Goal: Task Accomplishment & Management: Use online tool/utility

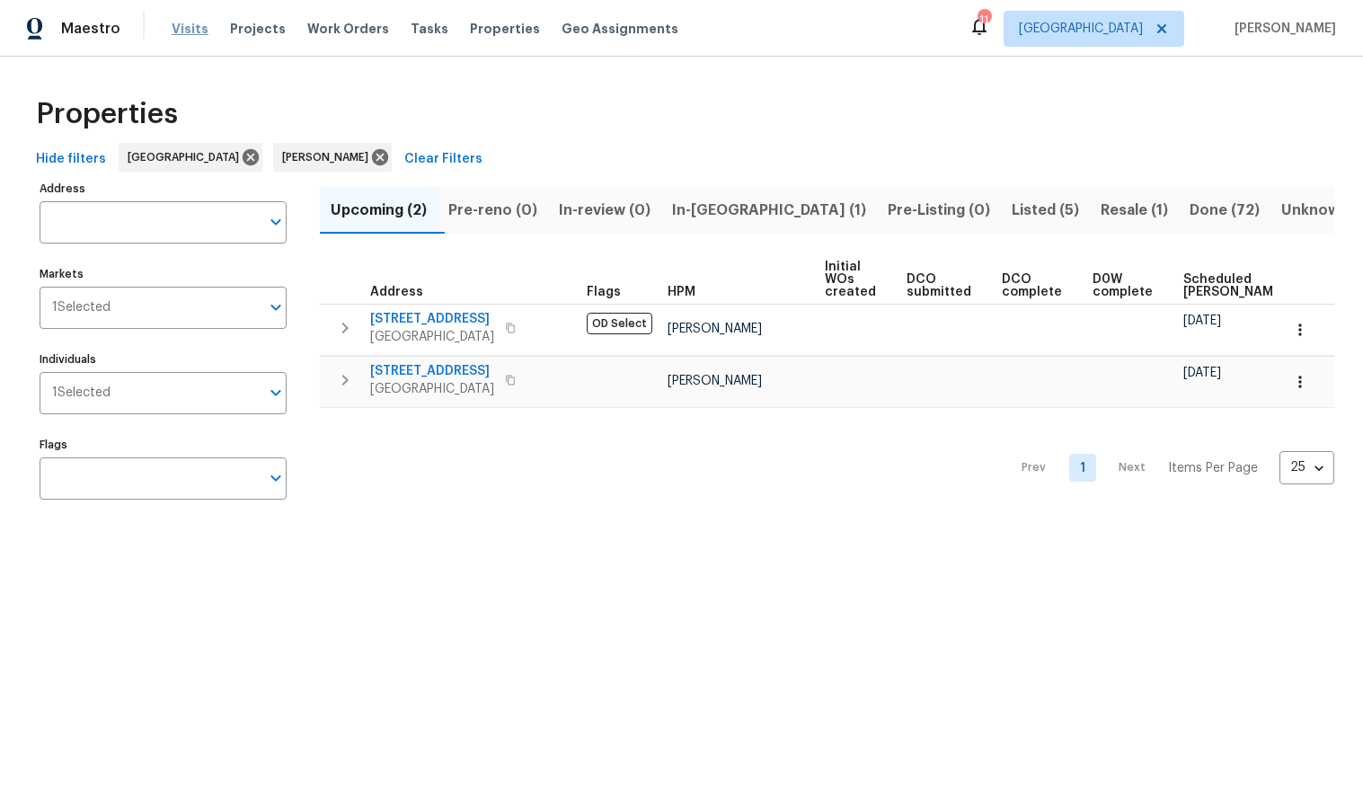
click at [183, 27] on span "Visits" at bounding box center [190, 29] width 37 height 18
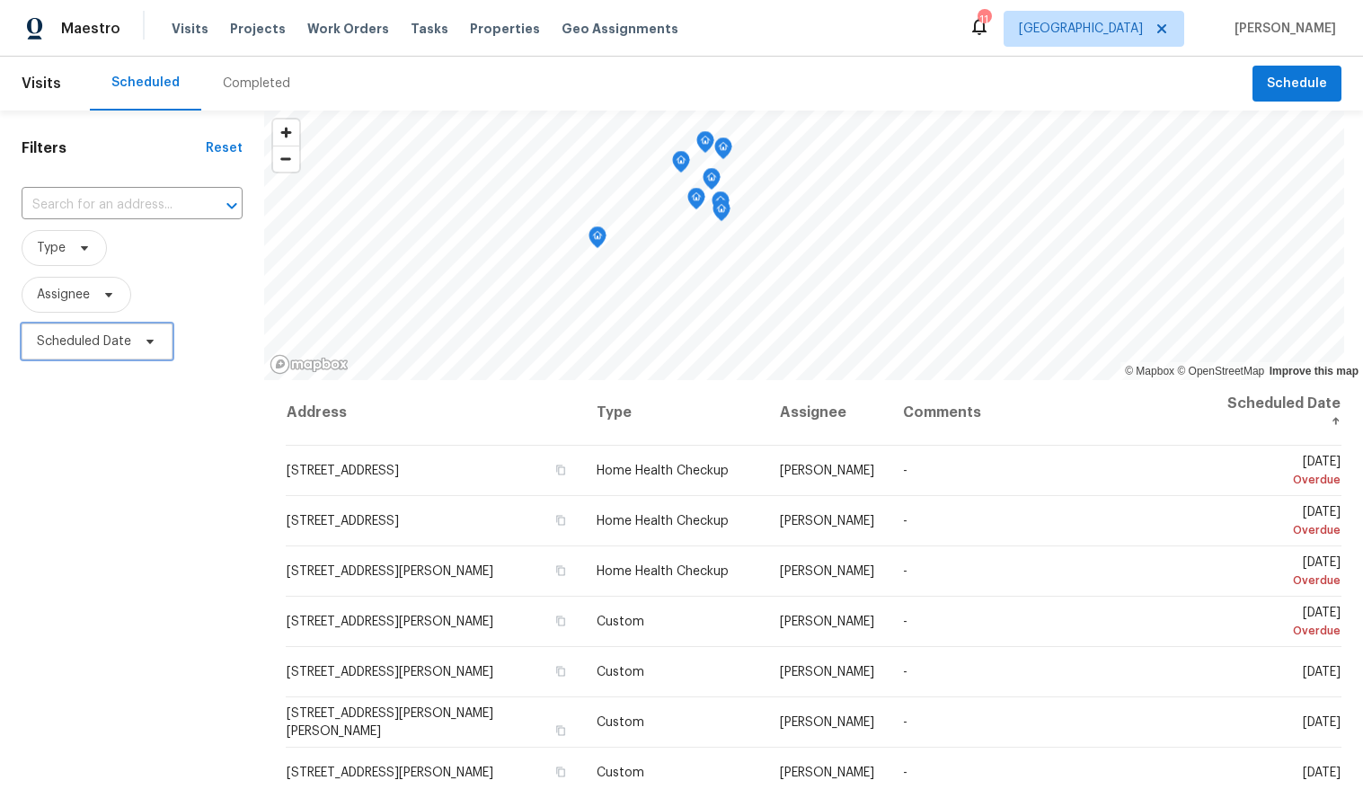
click at [102, 341] on span "Scheduled Date" at bounding box center [84, 341] width 94 height 18
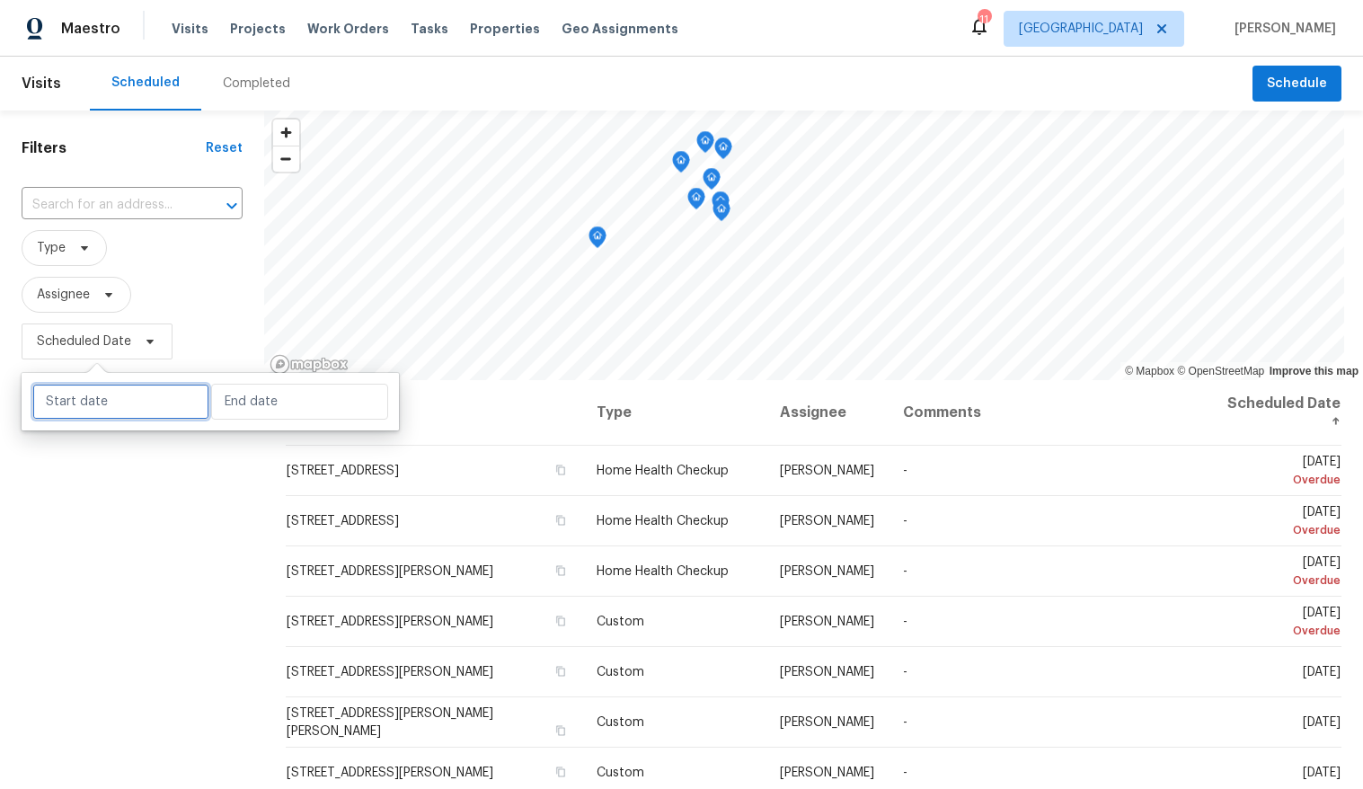
click at [111, 403] on input "text" at bounding box center [120, 402] width 177 height 36
select select "9"
select select "2025"
select select "10"
select select "2025"
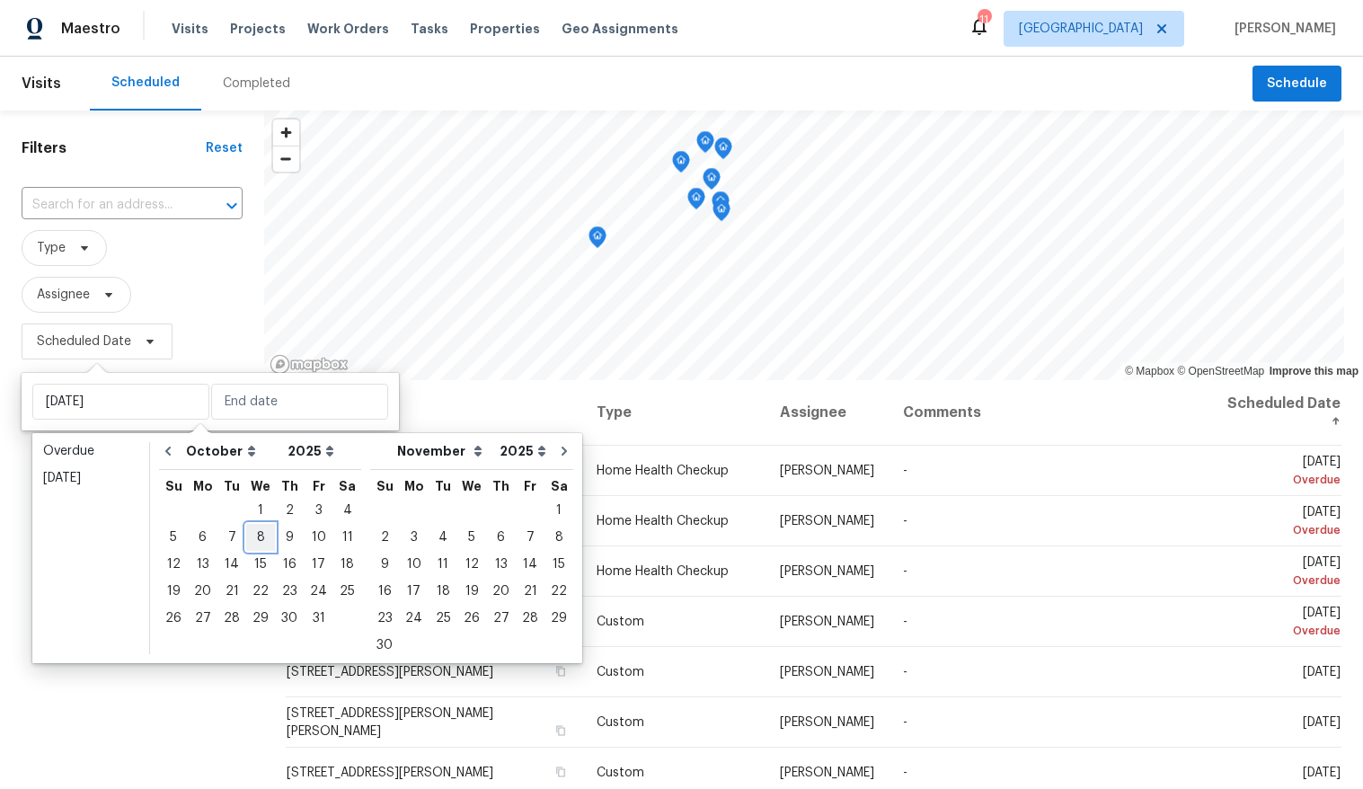
click at [257, 535] on div "8" at bounding box center [260, 537] width 29 height 25
type input "[DATE]"
click at [257, 535] on div "8" at bounding box center [260, 537] width 29 height 25
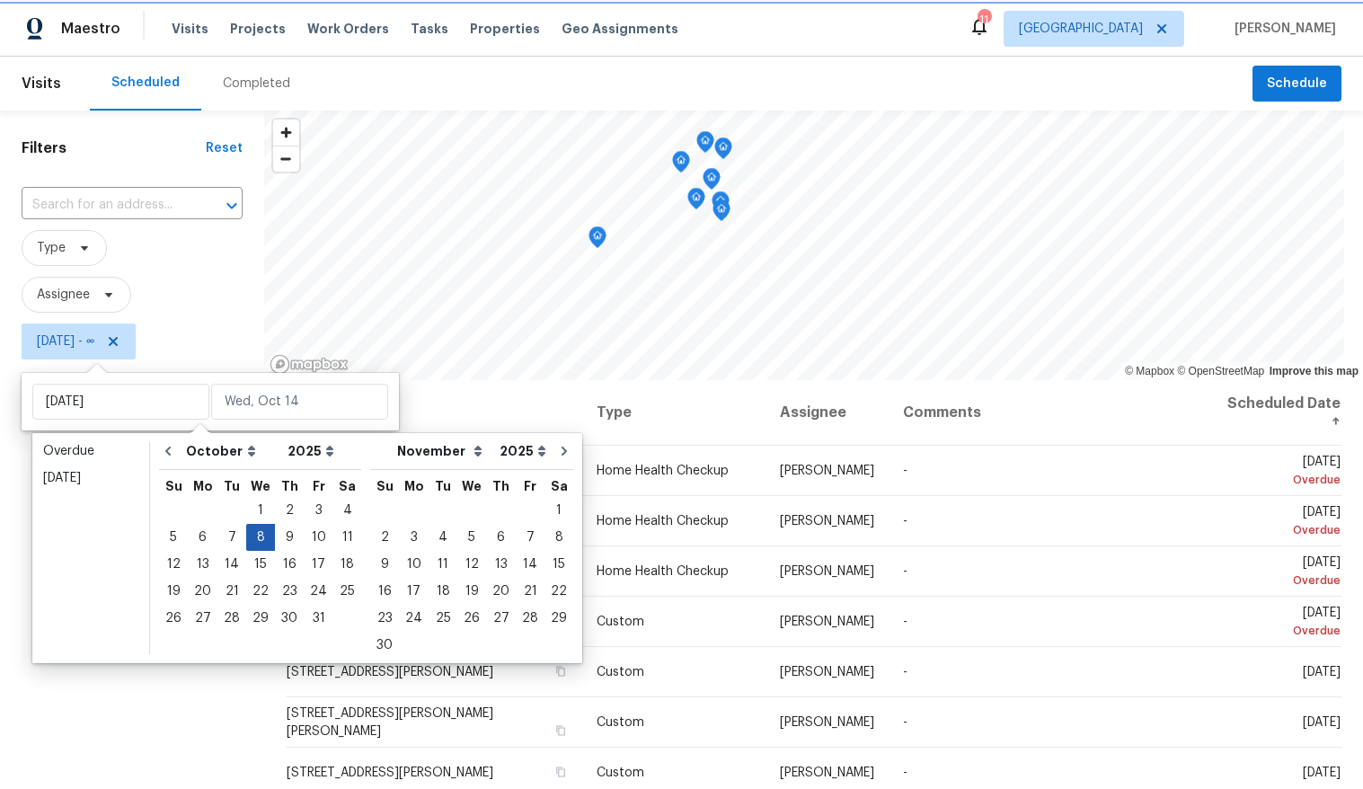
type input "[DATE]"
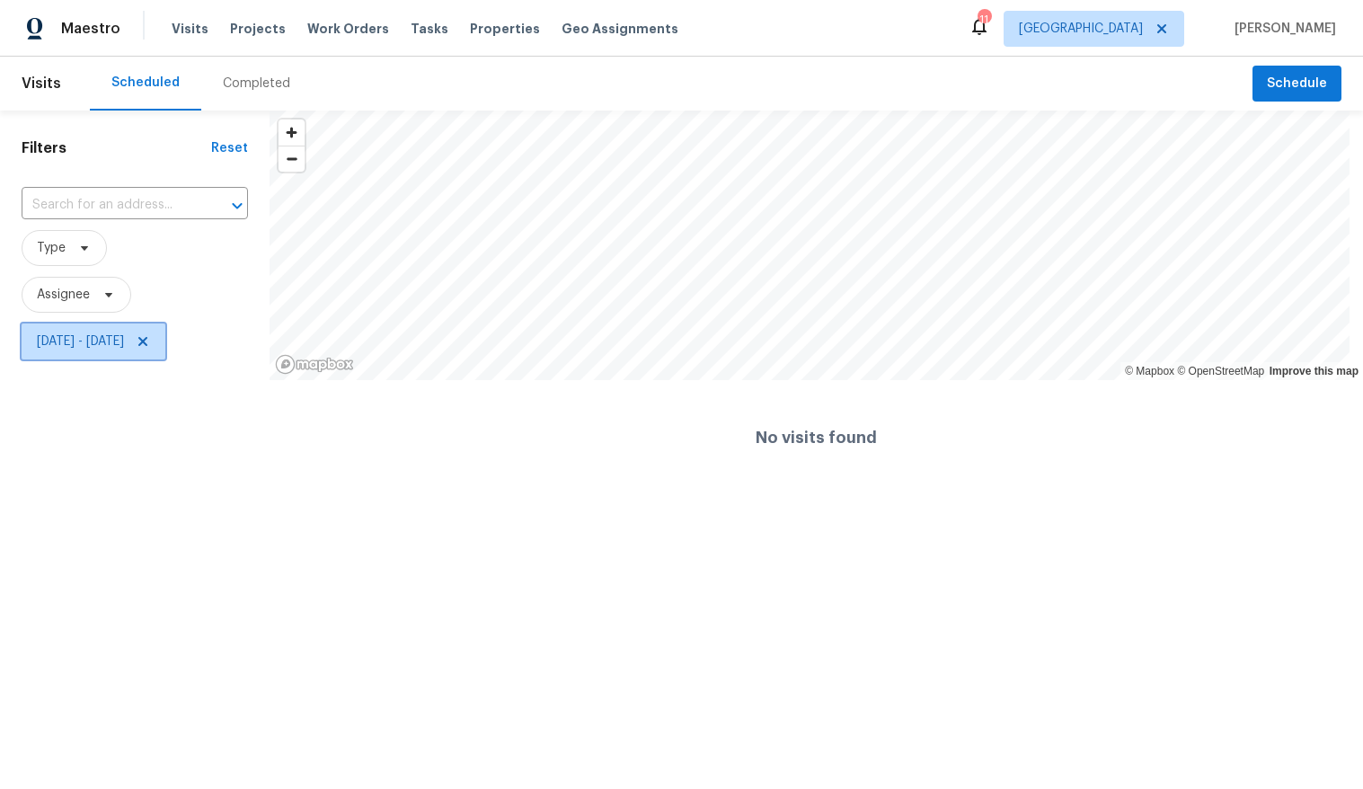
click at [150, 341] on icon at bounding box center [143, 341] width 14 height 14
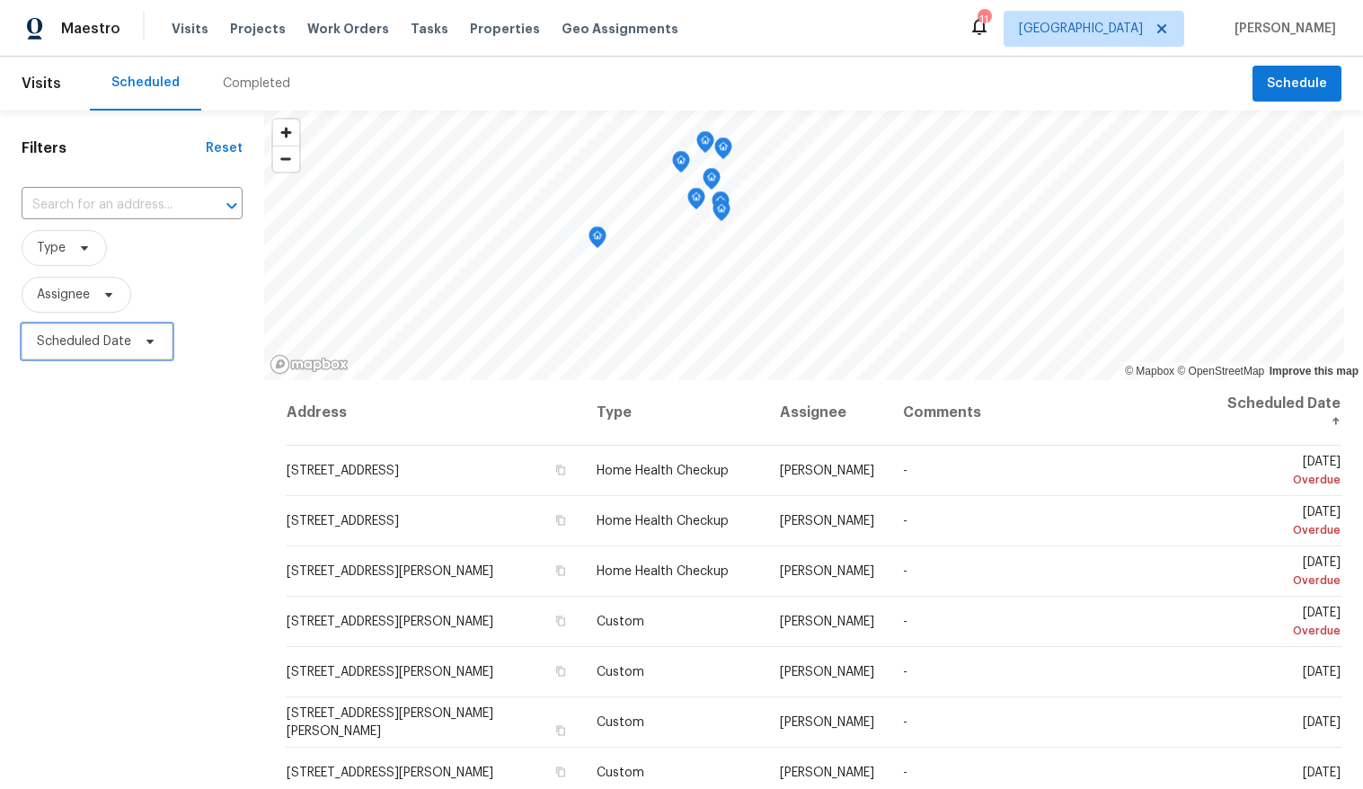
click at [114, 339] on span "Scheduled Date" at bounding box center [84, 341] width 94 height 18
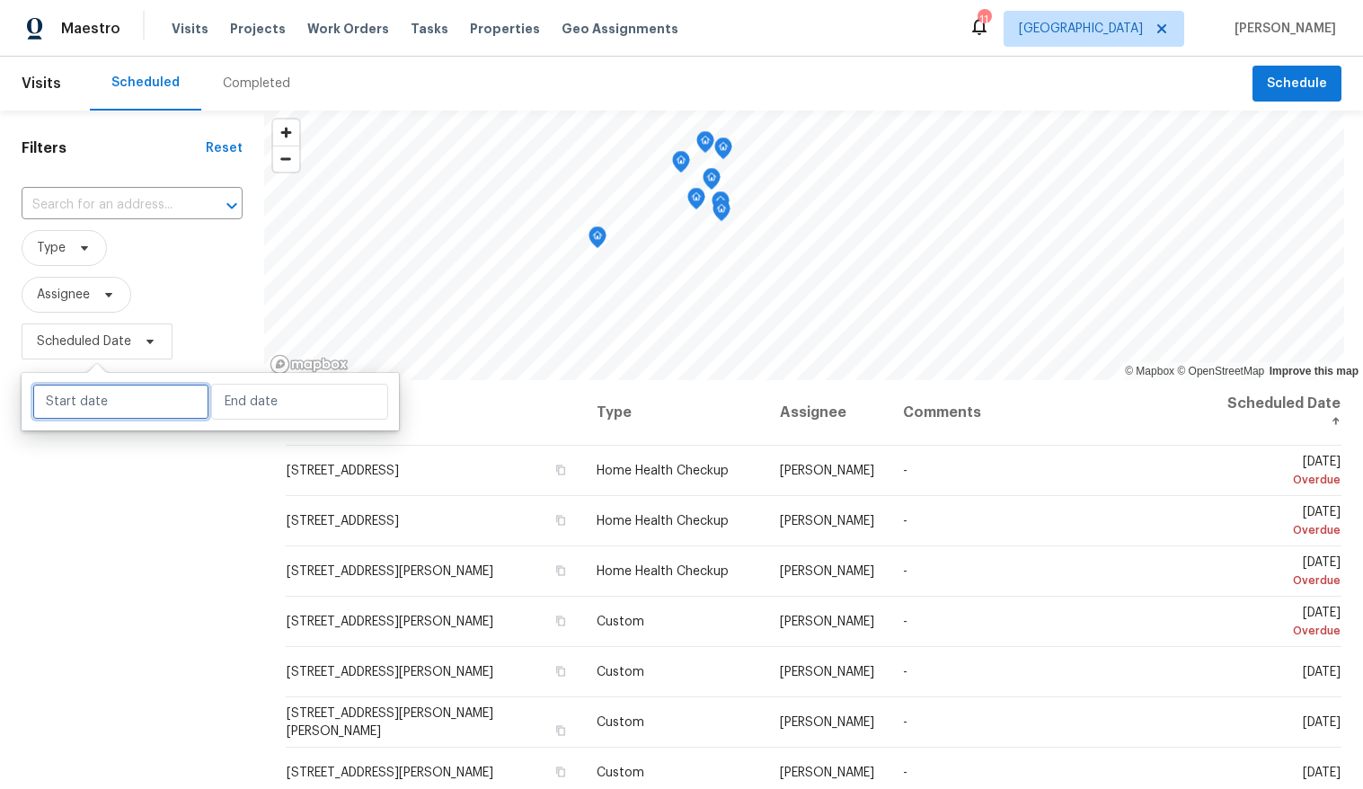
click at [129, 391] on input "text" at bounding box center [120, 402] width 177 height 36
select select "9"
select select "2025"
select select "10"
select select "2025"
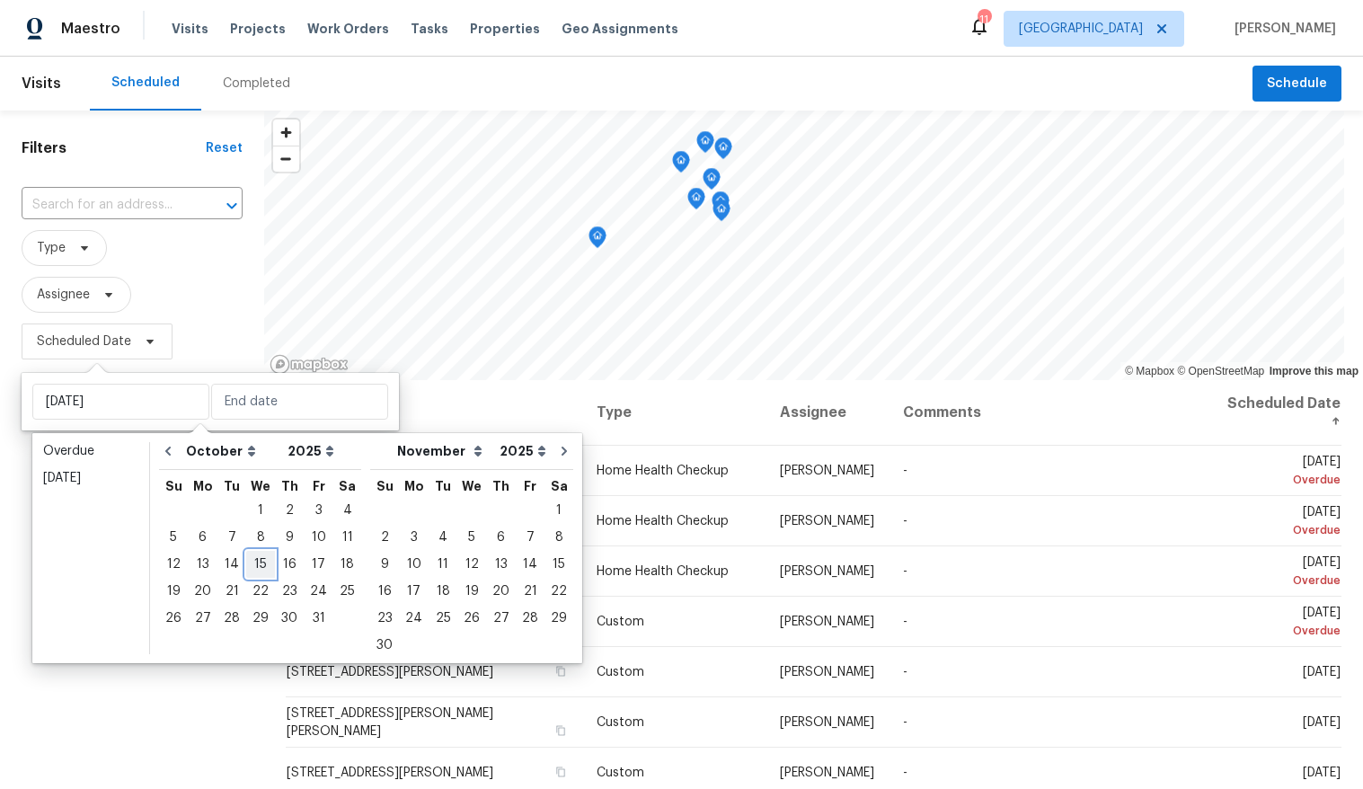
click at [257, 561] on div "15" at bounding box center [260, 564] width 29 height 25
type input "[DATE]"
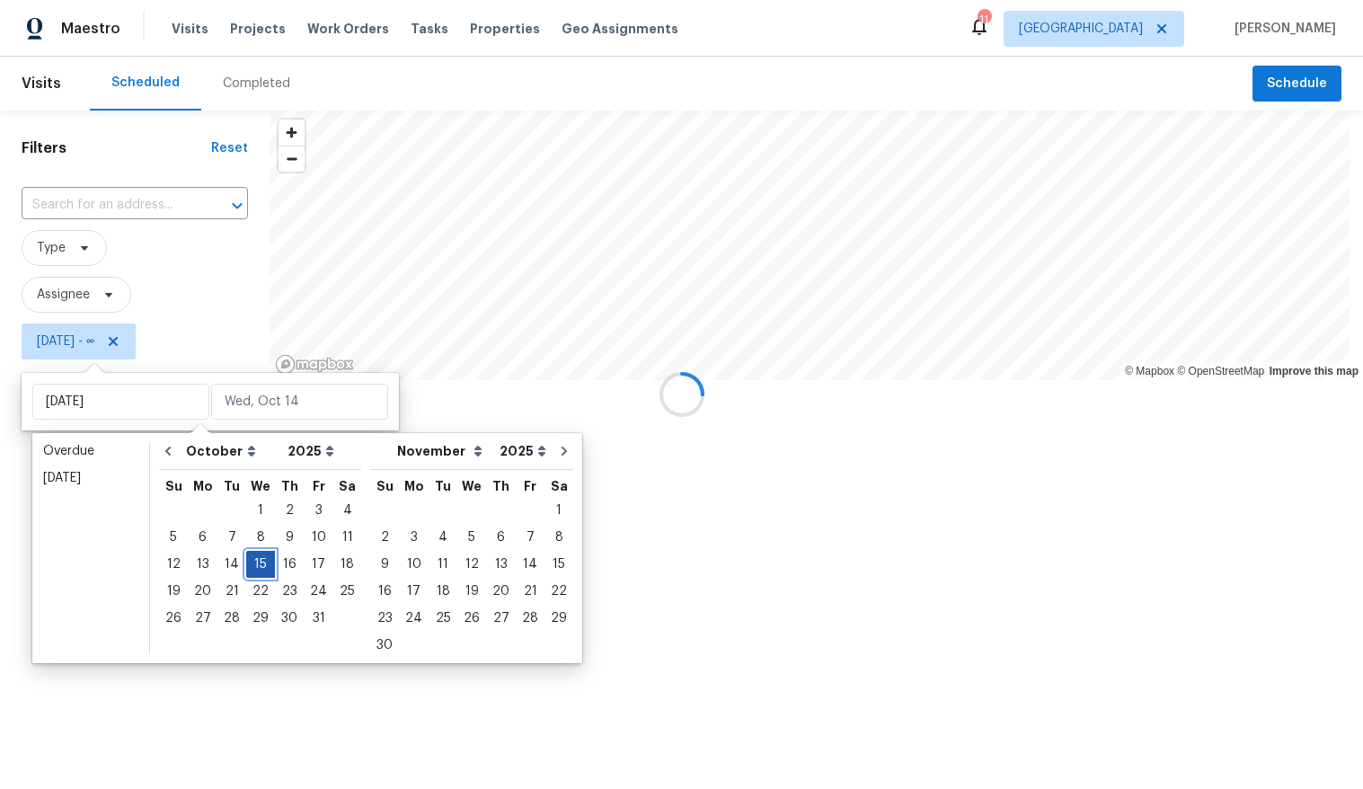
click at [257, 561] on div "15" at bounding box center [260, 564] width 29 height 25
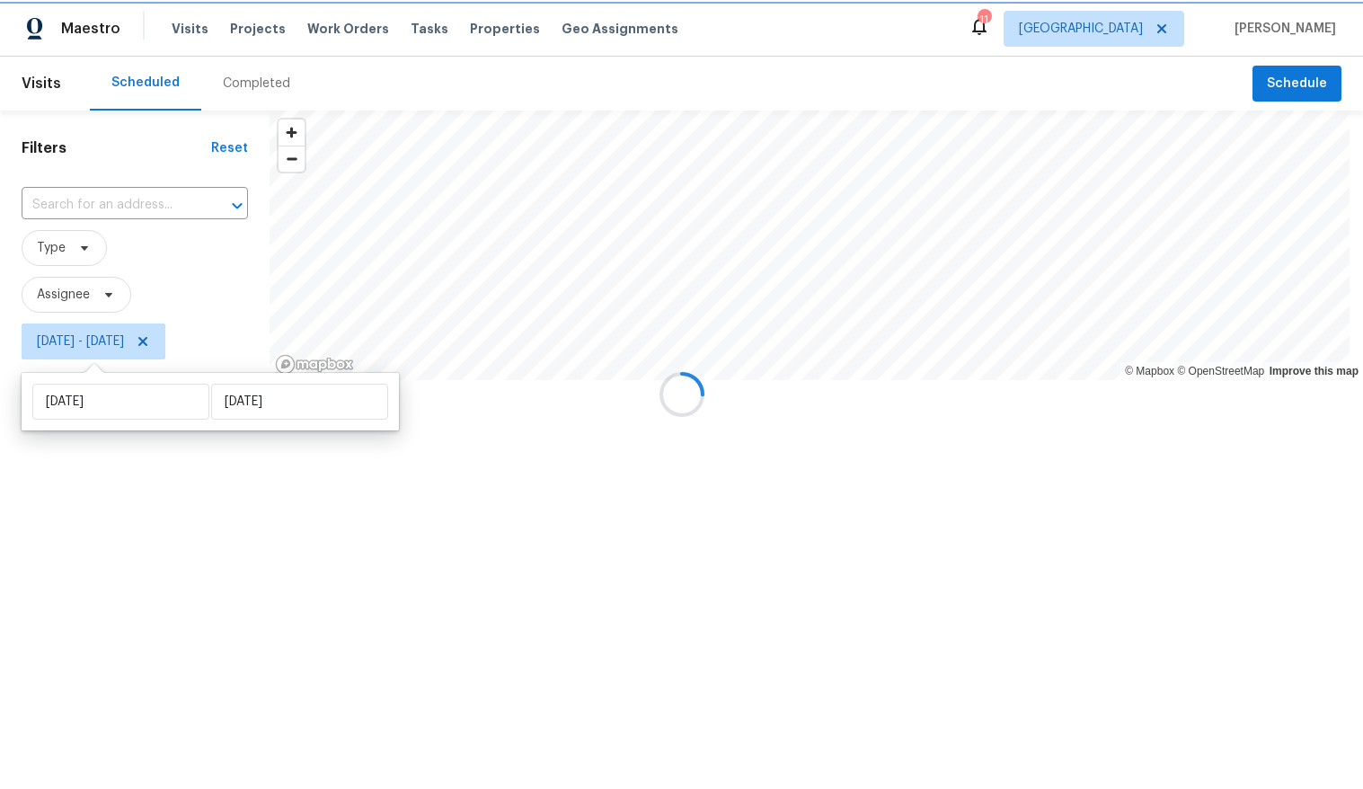
type input "[DATE]"
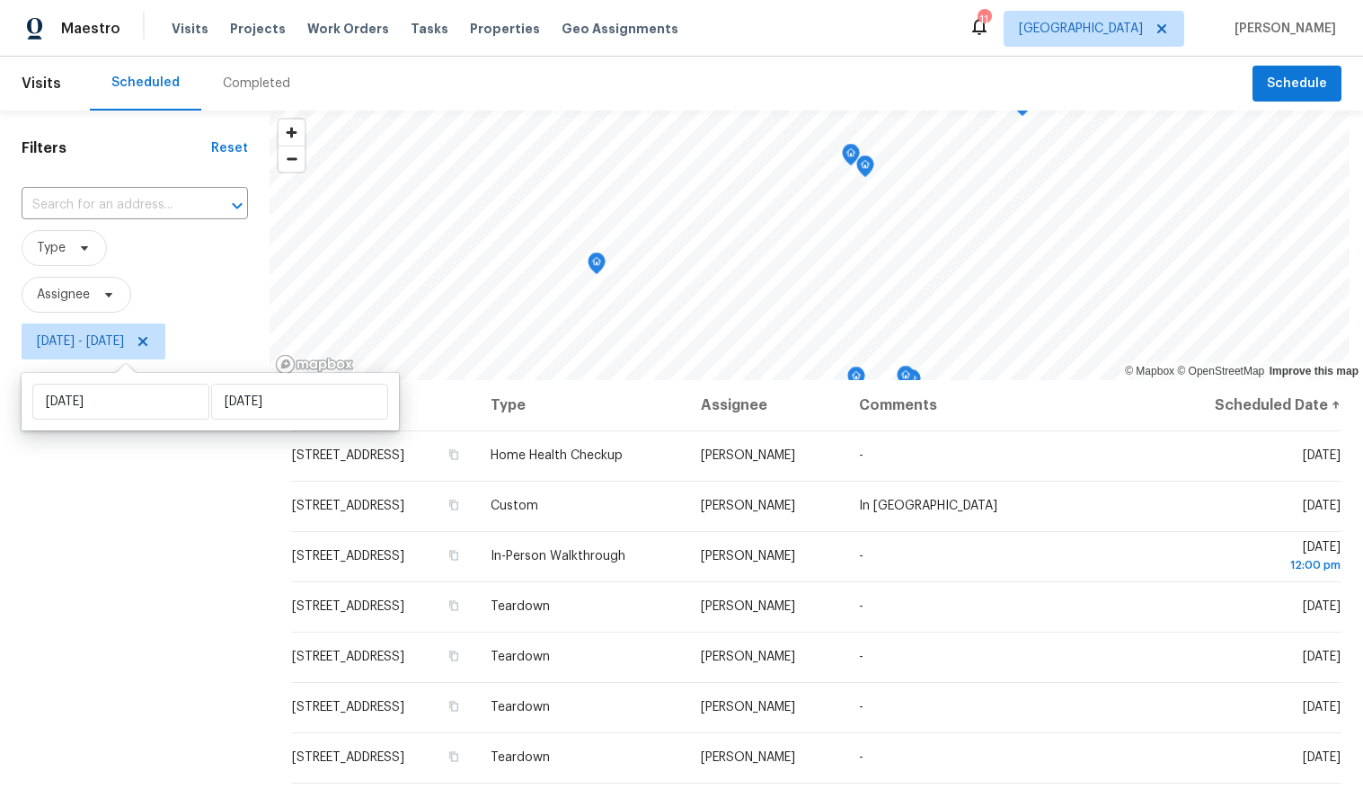
click at [120, 615] on div "Filters Reset ​ Type Assignee [DATE] - [DATE]" at bounding box center [135, 561] width 270 height 900
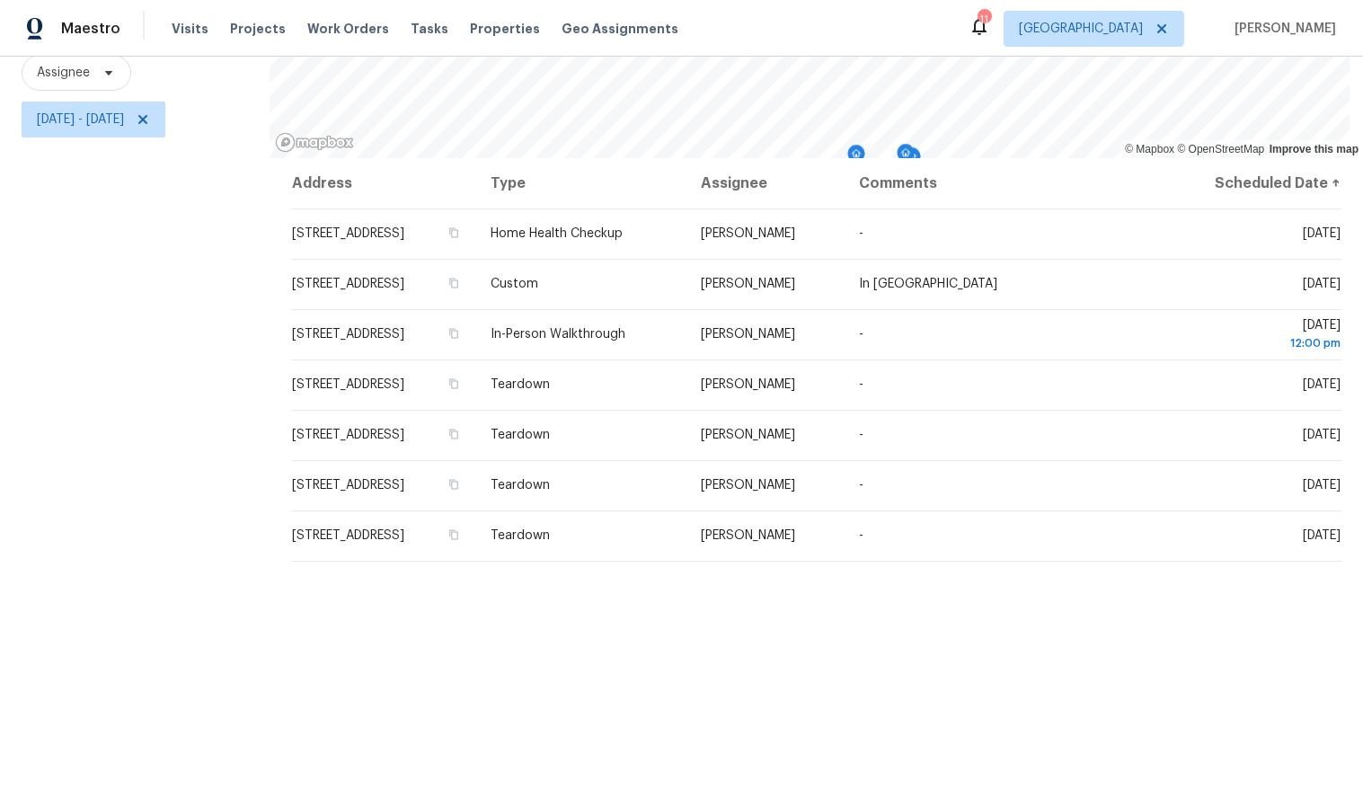
scroll to position [235, 0]
